Goal: Transaction & Acquisition: Purchase product/service

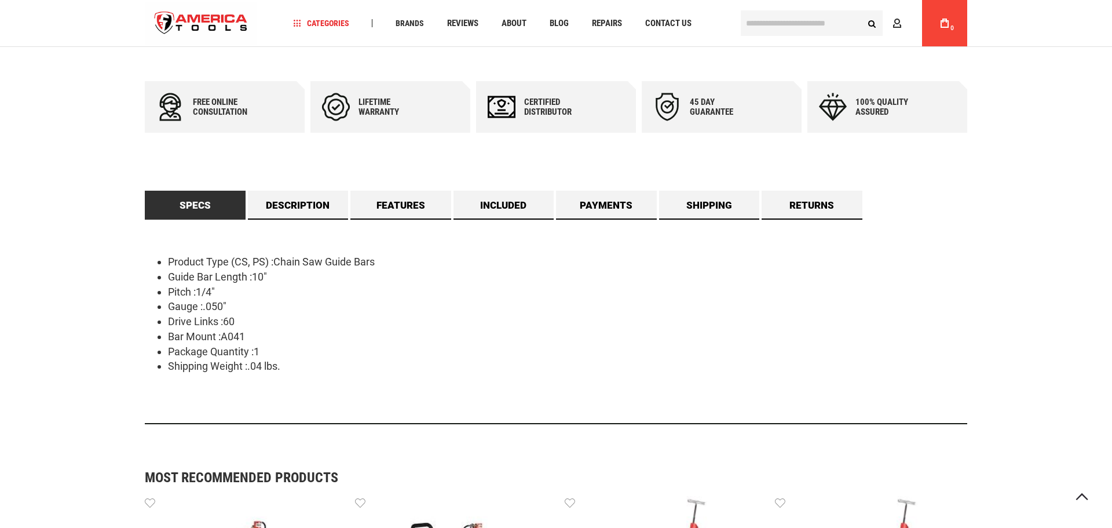
scroll to position [555, 0]
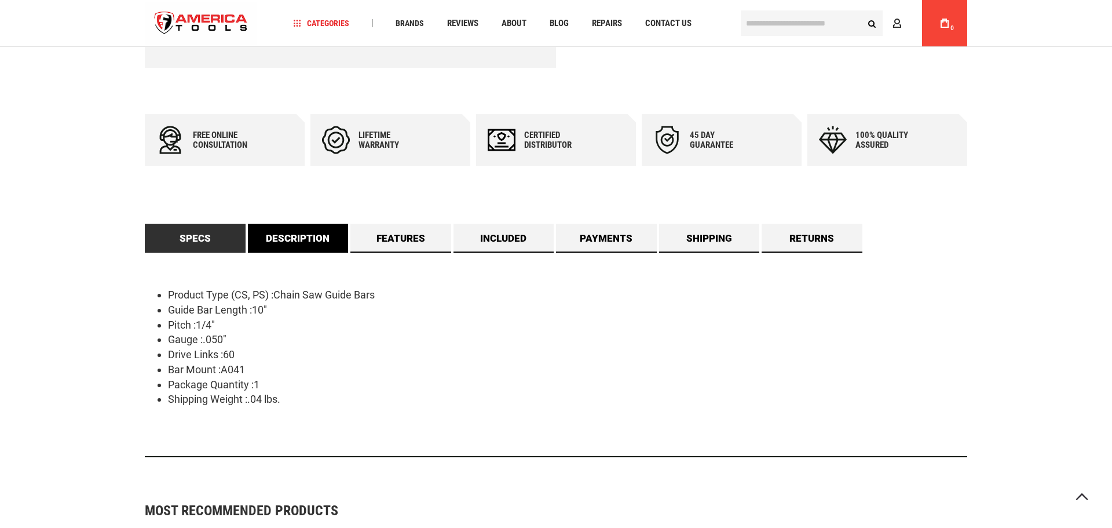
click at [298, 243] on link "Description" at bounding box center [298, 238] width 101 height 29
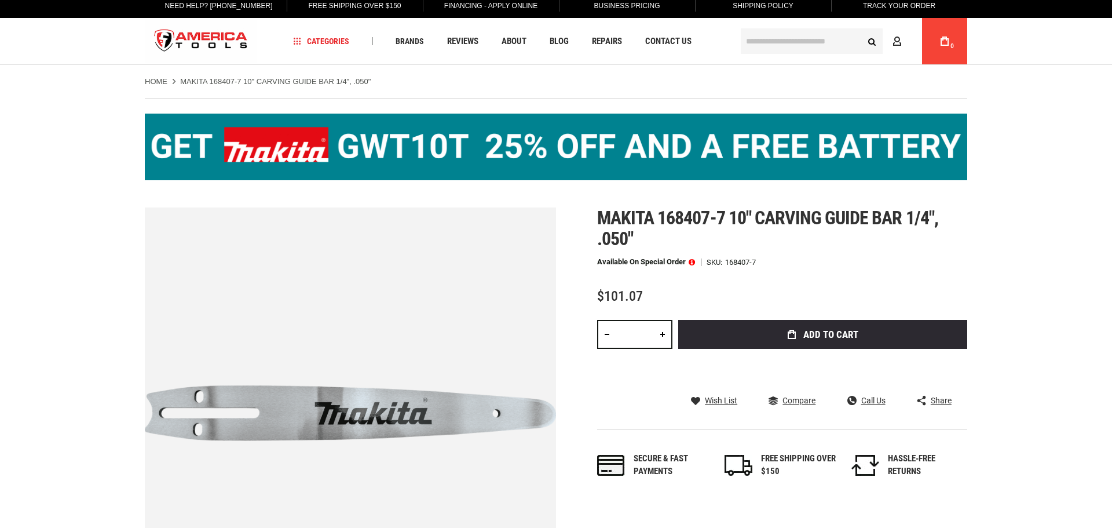
scroll to position [0, 0]
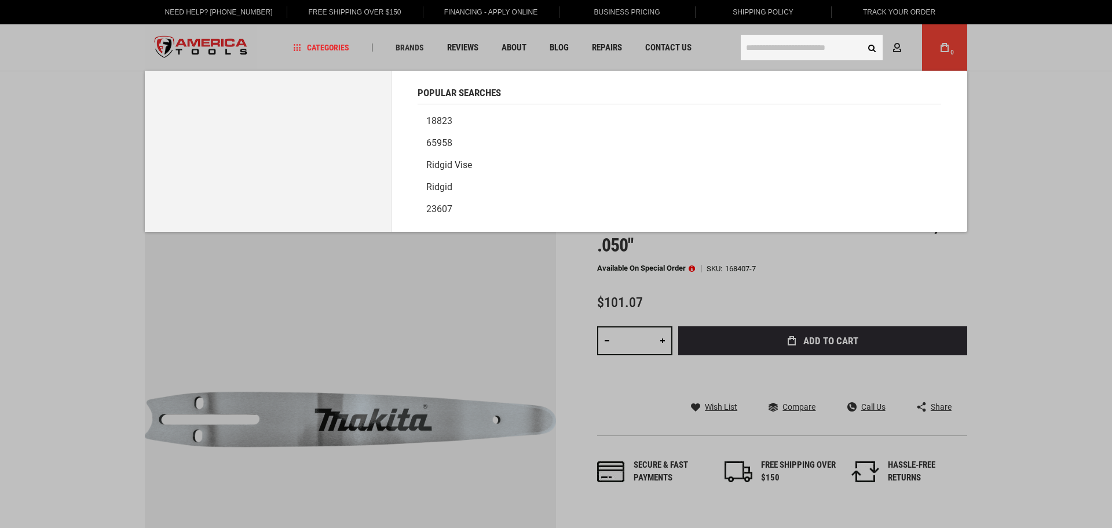
click at [835, 46] on input "text" at bounding box center [812, 47] width 142 height 25
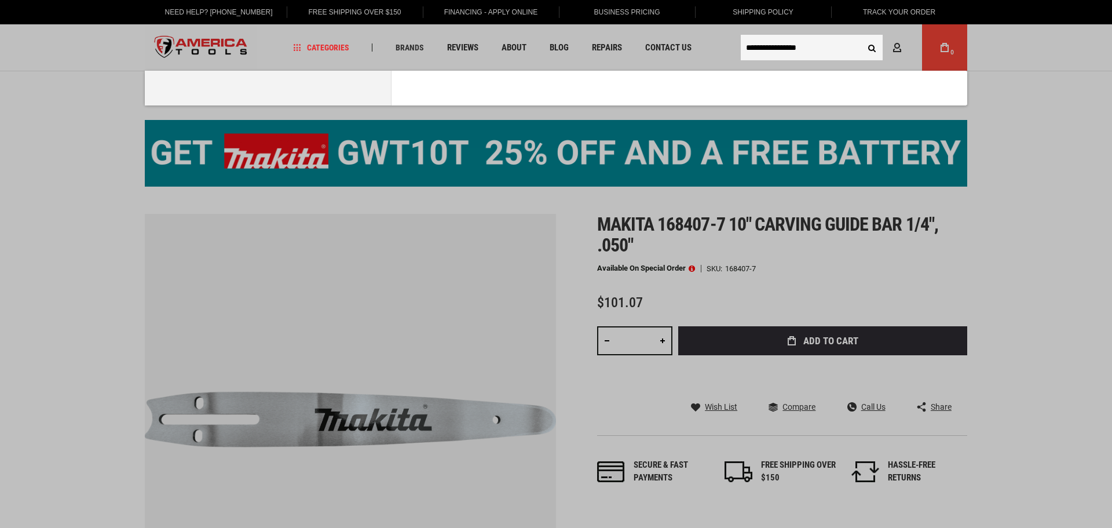
type input "**********"
click at [861, 36] on button "Search" at bounding box center [872, 47] width 22 height 22
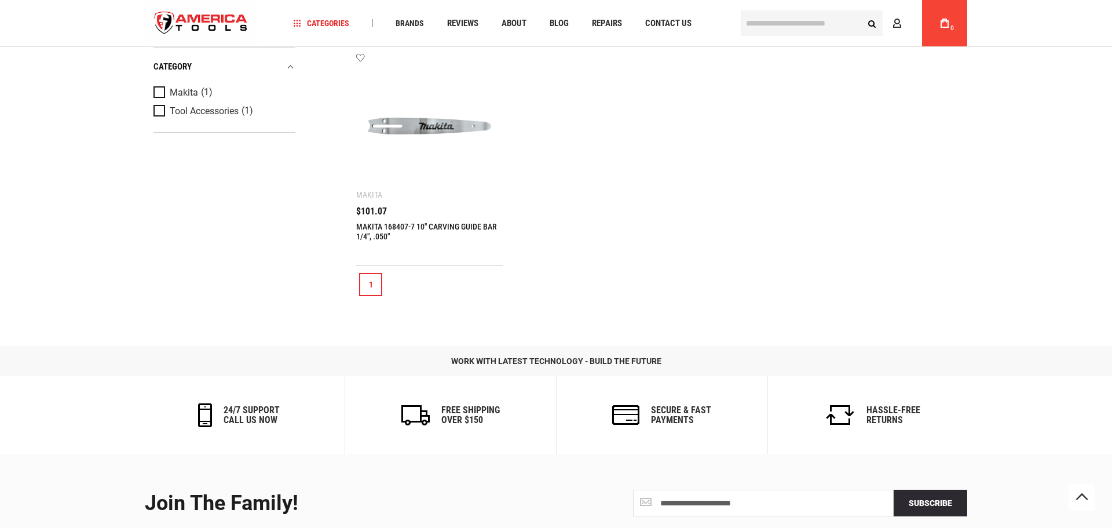
scroll to position [277, 0]
click at [418, 123] on img at bounding box center [429, 126] width 123 height 123
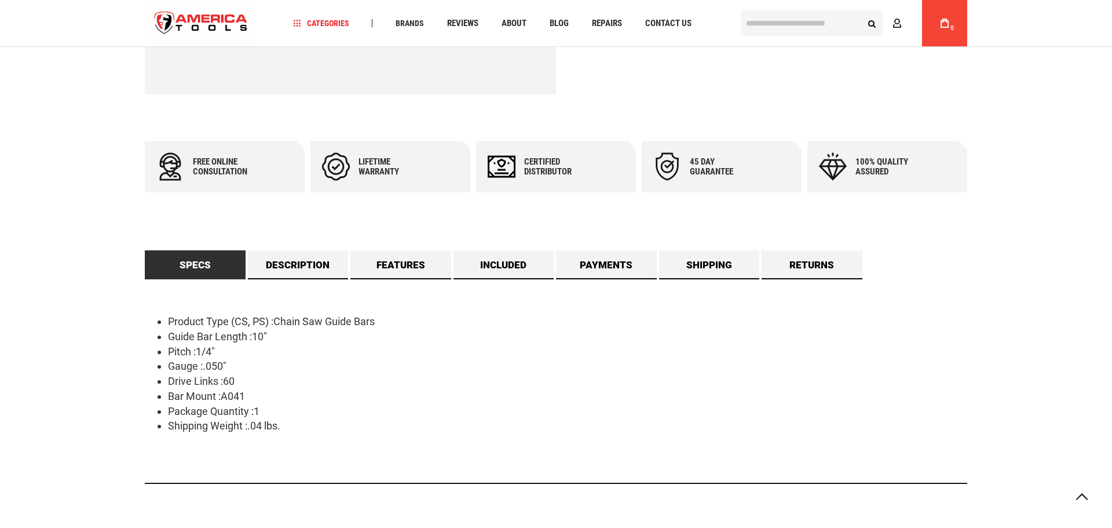
scroll to position [529, 0]
